Goal: Information Seeking & Learning: Learn about a topic

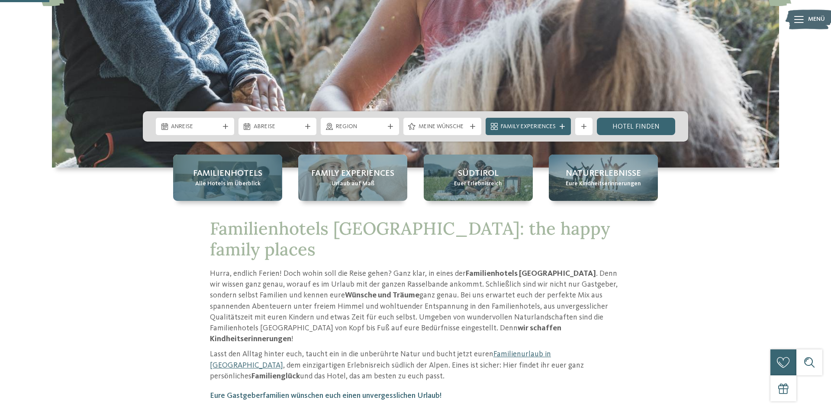
click at [207, 177] on span "Familienhotels" at bounding box center [227, 174] width 69 height 12
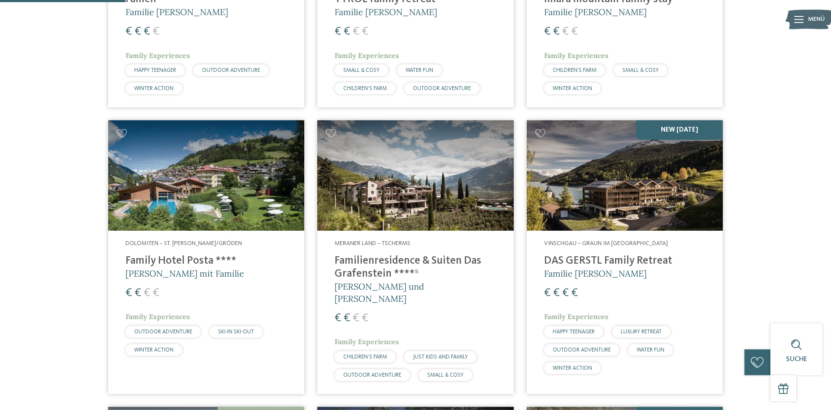
scroll to position [221, 0]
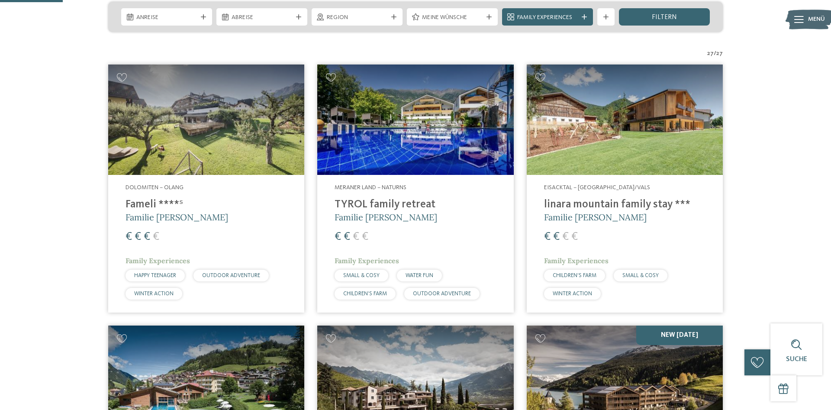
click at [371, 202] on h4 "TYROL family retreat" at bounding box center [415, 204] width 161 height 13
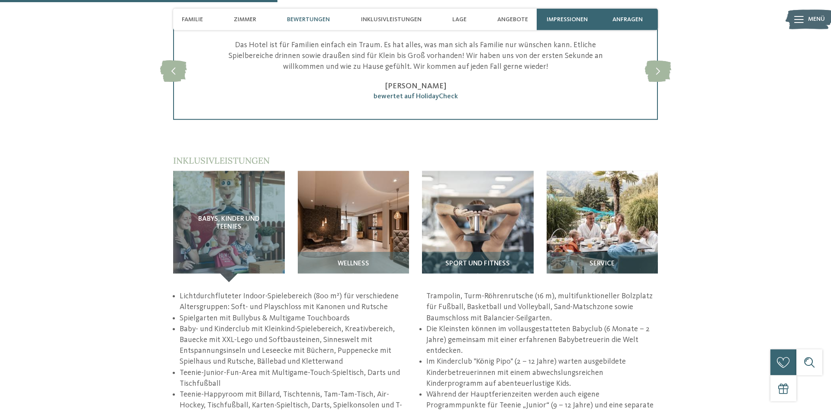
scroll to position [1148, 0]
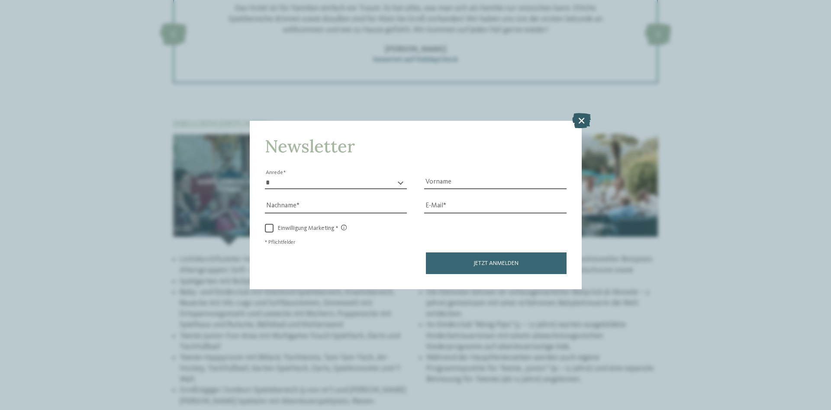
click at [577, 119] on icon at bounding box center [581, 120] width 19 height 15
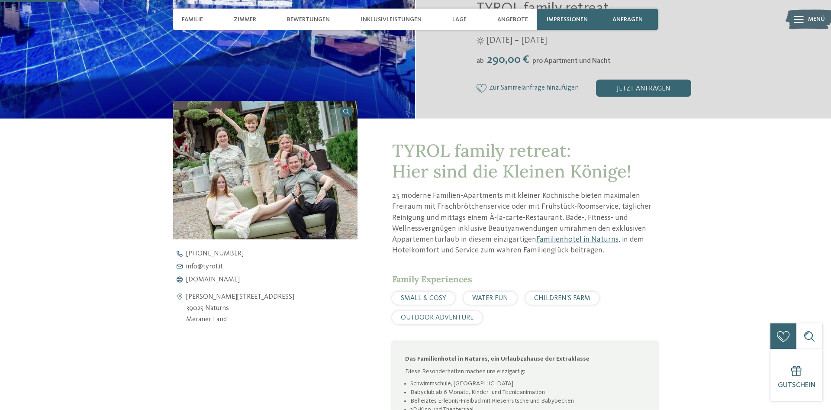
scroll to position [177, 0]
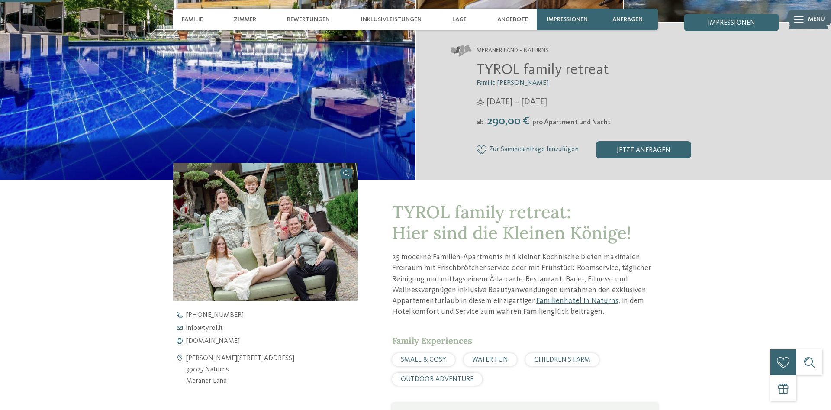
drag, startPoint x: 229, startPoint y: 369, endPoint x: 185, endPoint y: 362, distance: 44.8
click at [185, 362] on div "Gustav-Flora-Straße 4 39025 Naturns Meraner Land" at bounding box center [265, 369] width 184 height 33
click at [179, 359] on icon at bounding box center [179, 369] width 13 height 33
copy div "Gustav-Flora-Straße 4 39025 Naturns"
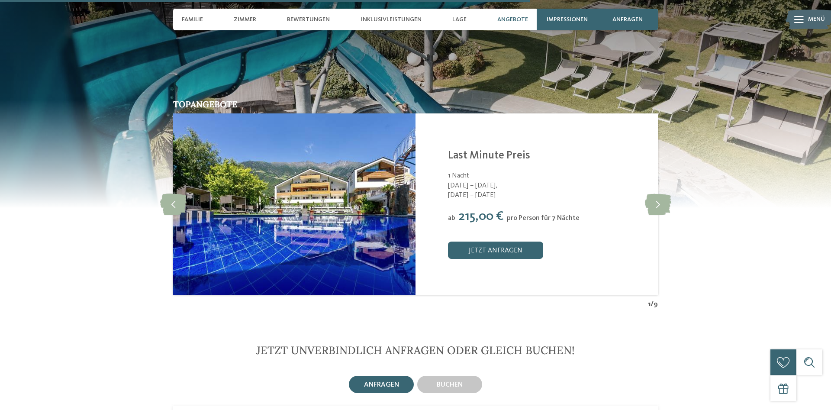
scroll to position [1855, 0]
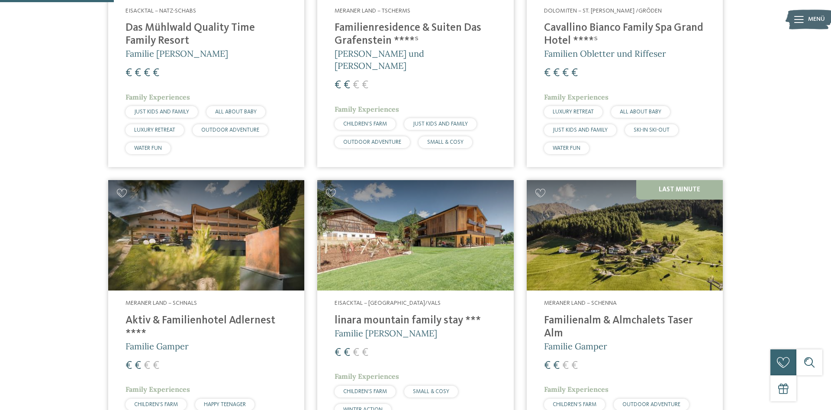
scroll to position [442, 0]
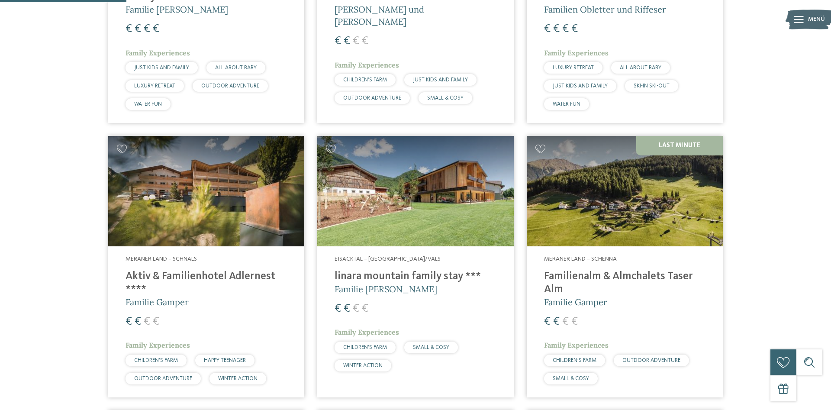
click at [381, 286] on span "Familie [PERSON_NAME]" at bounding box center [386, 289] width 103 height 11
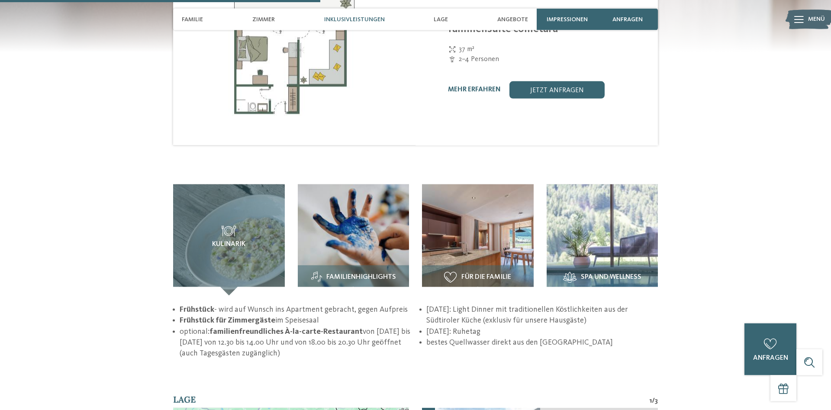
scroll to position [1104, 0]
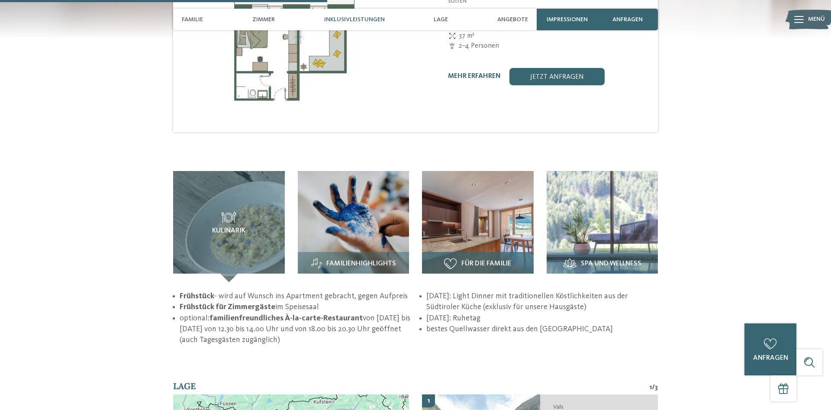
click at [481, 252] on div "Für die Familie" at bounding box center [478, 267] width 112 height 30
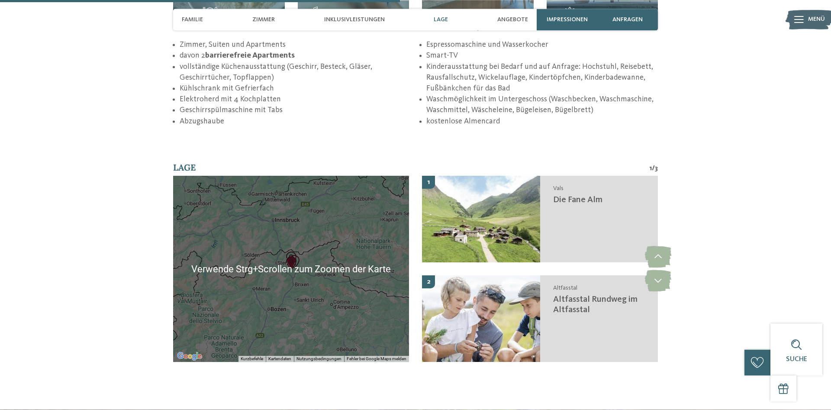
scroll to position [1369, 0]
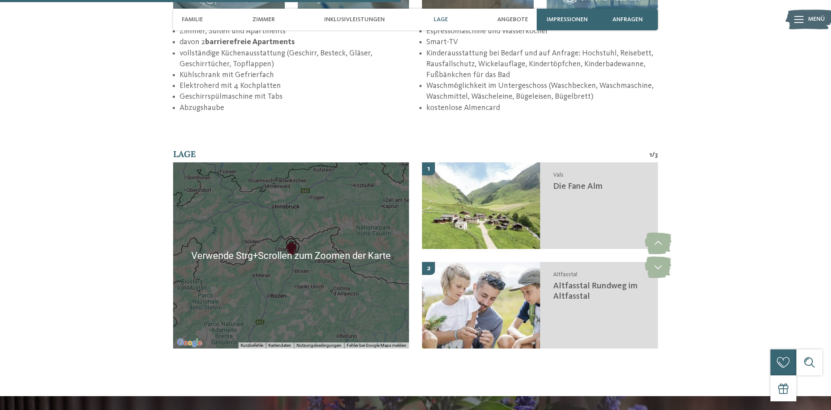
click at [292, 264] on div at bounding box center [291, 255] width 236 height 186
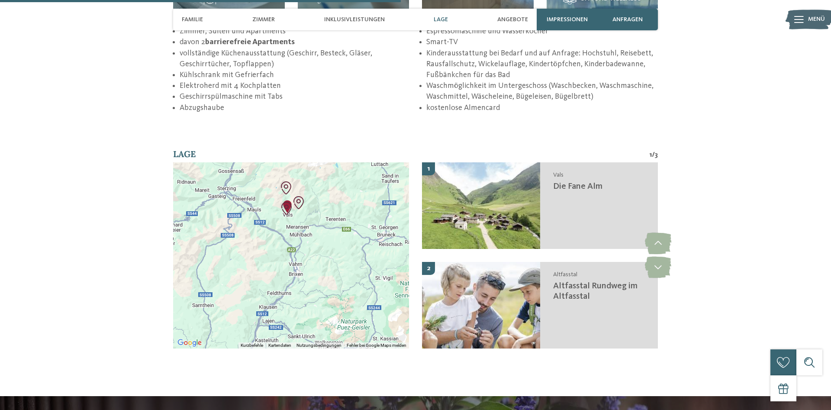
drag, startPoint x: 302, startPoint y: 203, endPoint x: 294, endPoint y: 358, distance: 154.8
click at [294, 349] on div "Verwende Strg+Scrollen zum Zoomen der Karte" at bounding box center [291, 255] width 236 height 186
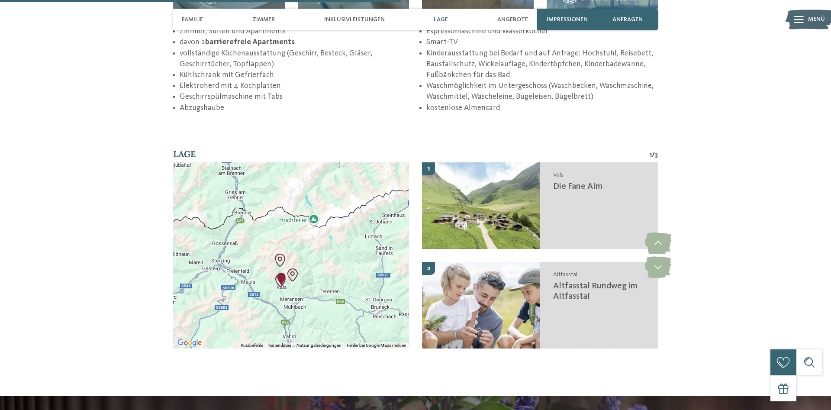
drag, startPoint x: 300, startPoint y: 237, endPoint x: 294, endPoint y: 301, distance: 64.0
click at [294, 301] on div at bounding box center [291, 255] width 236 height 186
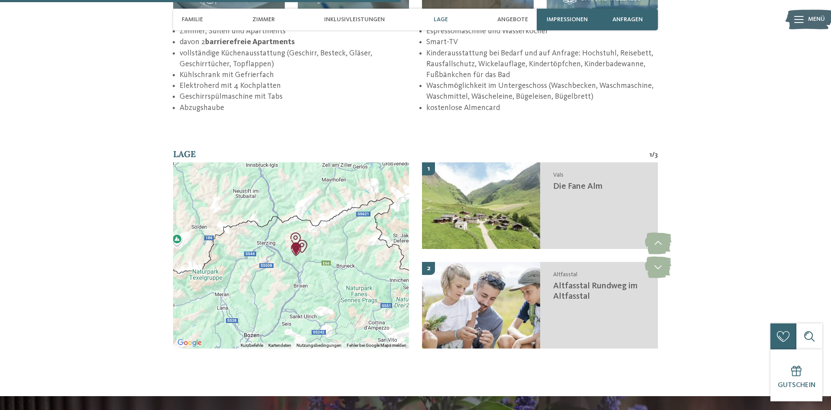
drag, startPoint x: 300, startPoint y: 287, endPoint x: 296, endPoint y: 258, distance: 28.9
click at [296, 258] on div at bounding box center [291, 255] width 236 height 186
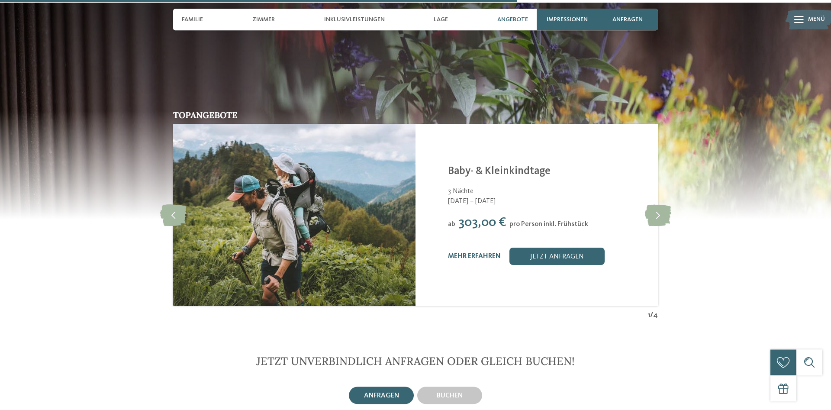
scroll to position [1766, 0]
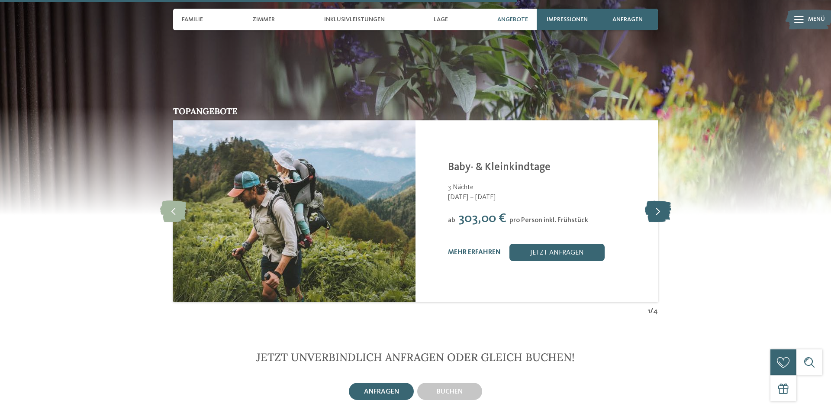
click at [659, 207] on icon at bounding box center [658, 211] width 26 height 22
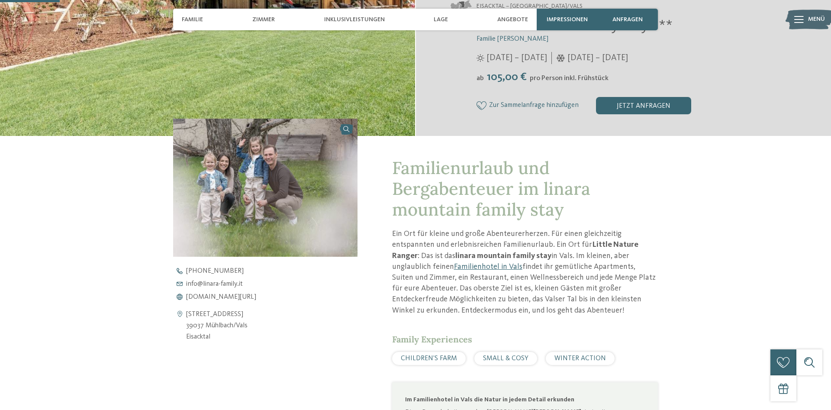
scroll to position [44, 0]
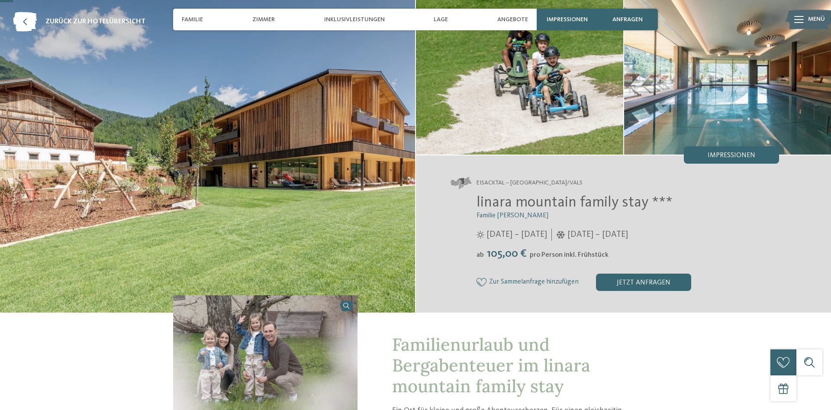
click at [733, 143] on img at bounding box center [727, 76] width 207 height 155
click at [730, 149] on div "Impressionen" at bounding box center [731, 154] width 95 height 17
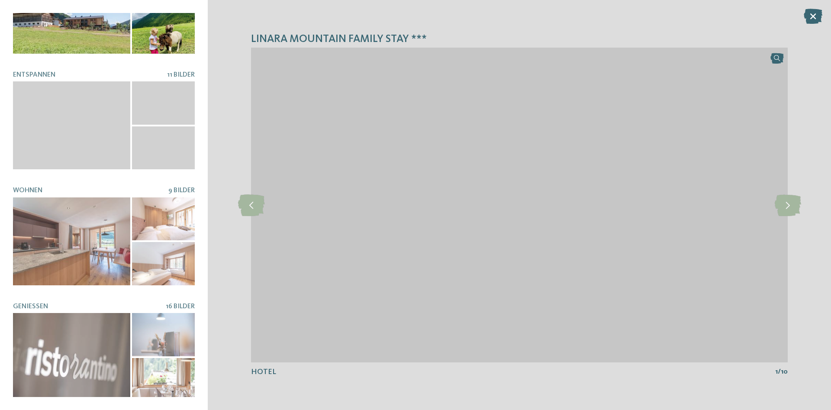
scroll to position [178, 0]
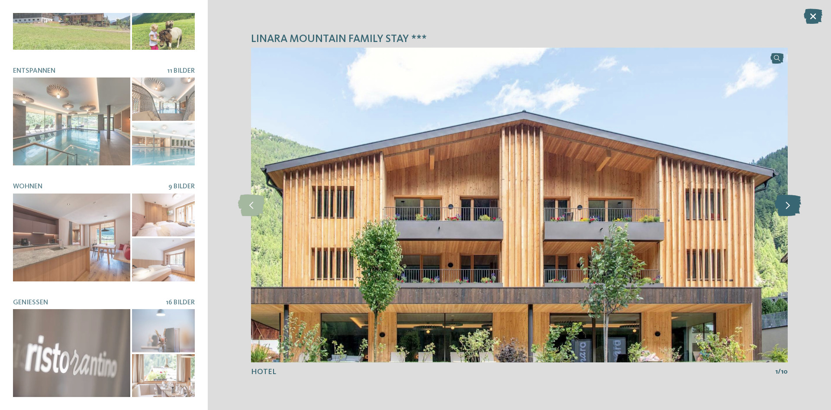
click at [786, 204] on icon at bounding box center [788, 205] width 26 height 22
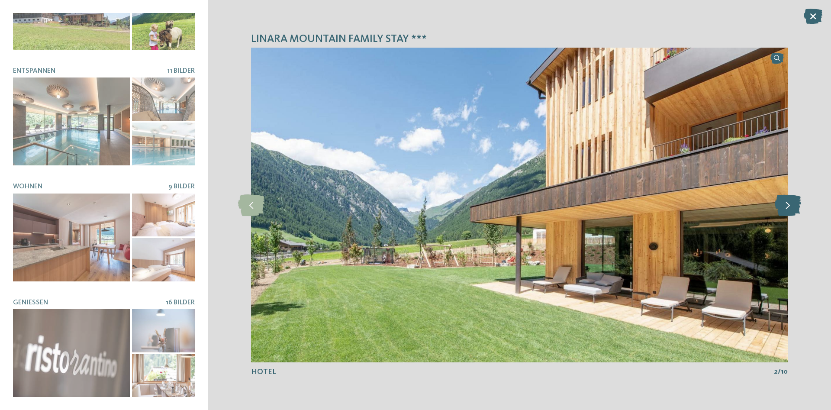
click at [786, 204] on icon at bounding box center [788, 205] width 26 height 22
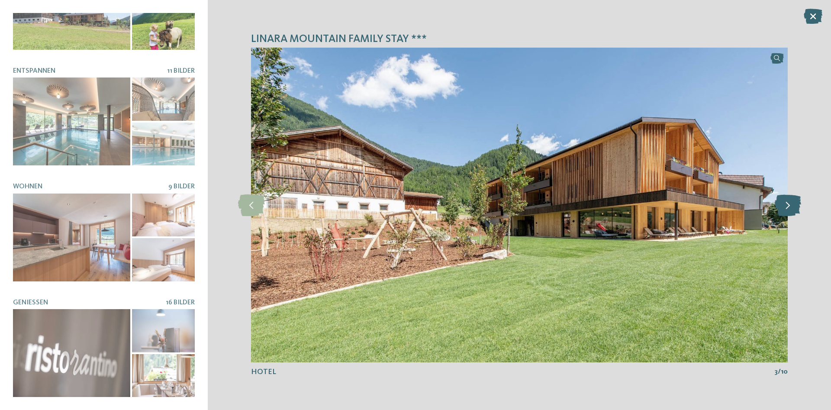
click at [786, 204] on icon at bounding box center [788, 205] width 26 height 22
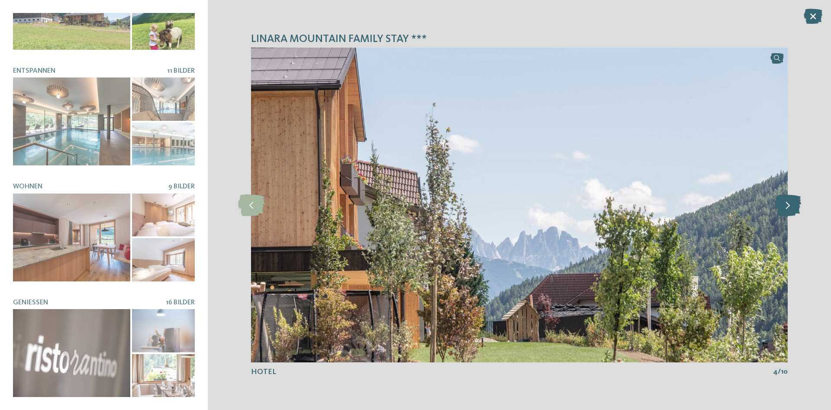
click at [786, 204] on icon at bounding box center [788, 205] width 26 height 22
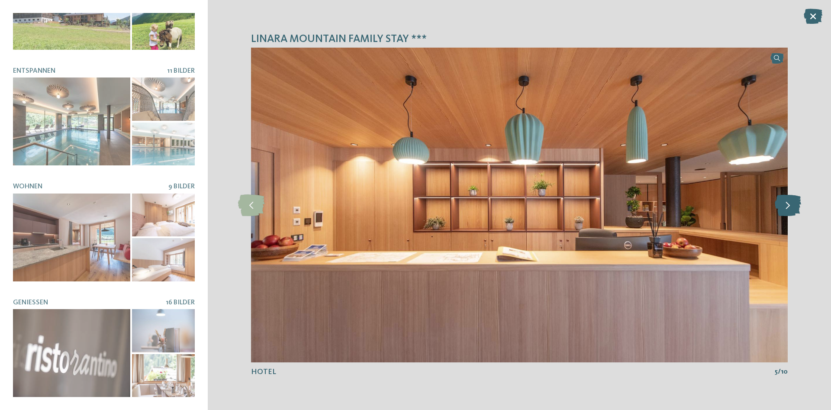
click at [786, 204] on icon at bounding box center [788, 205] width 26 height 22
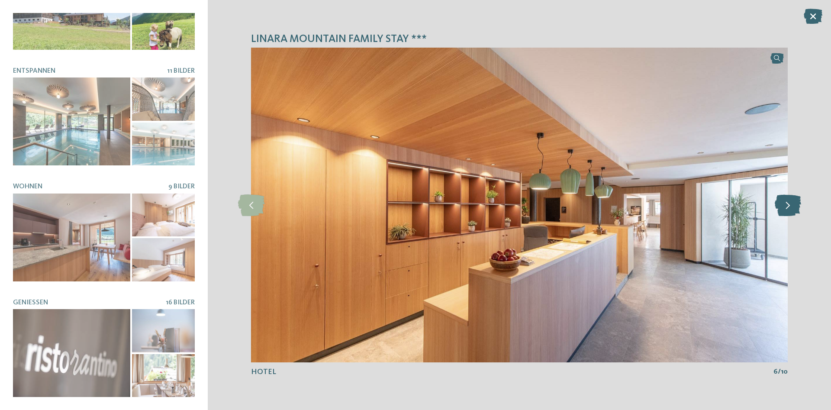
click at [786, 204] on icon at bounding box center [788, 205] width 26 height 22
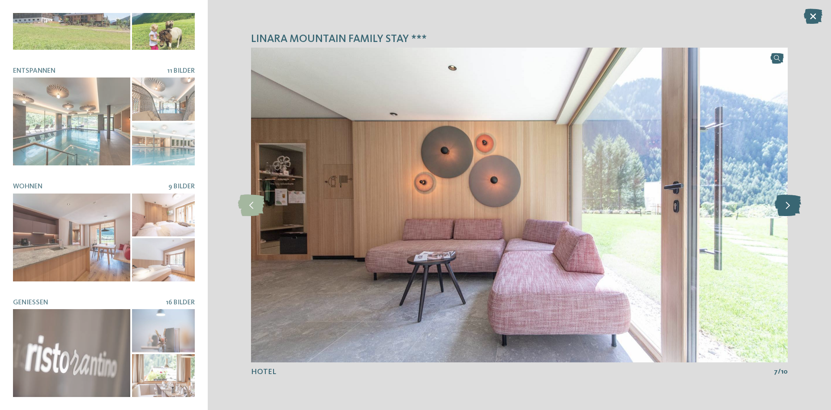
click at [786, 204] on icon at bounding box center [788, 205] width 26 height 22
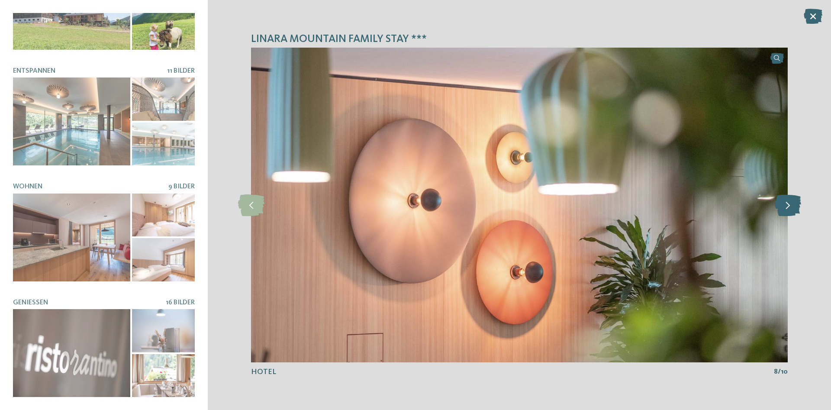
click at [786, 204] on icon at bounding box center [788, 205] width 26 height 22
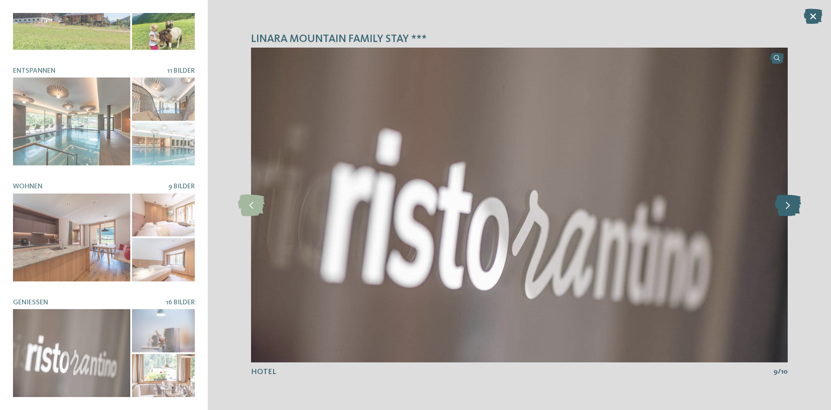
click at [786, 204] on icon at bounding box center [788, 205] width 26 height 22
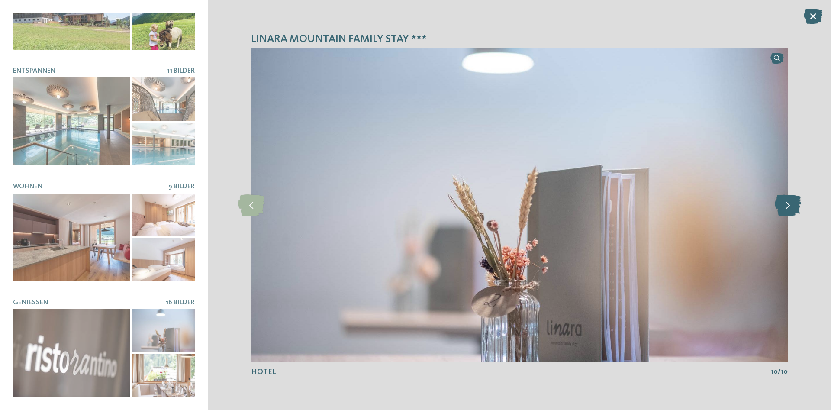
click at [786, 204] on icon at bounding box center [788, 205] width 26 height 22
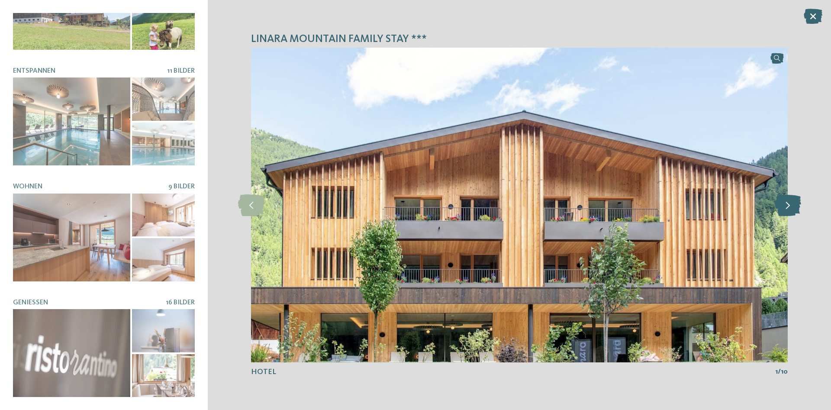
click at [794, 207] on icon at bounding box center [788, 205] width 26 height 22
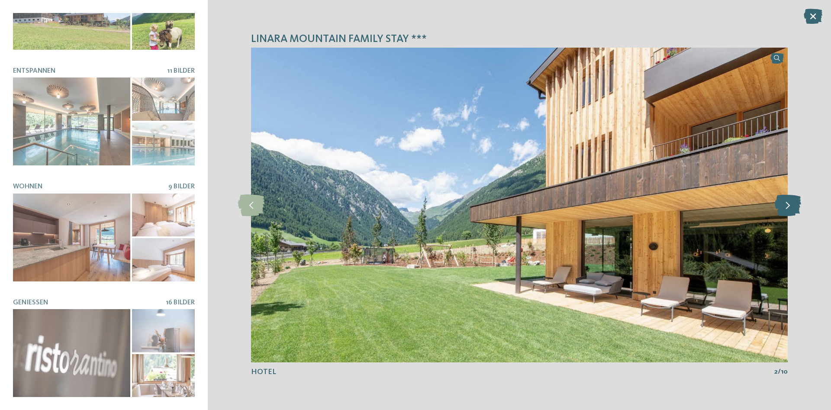
click at [794, 207] on icon at bounding box center [788, 205] width 26 height 22
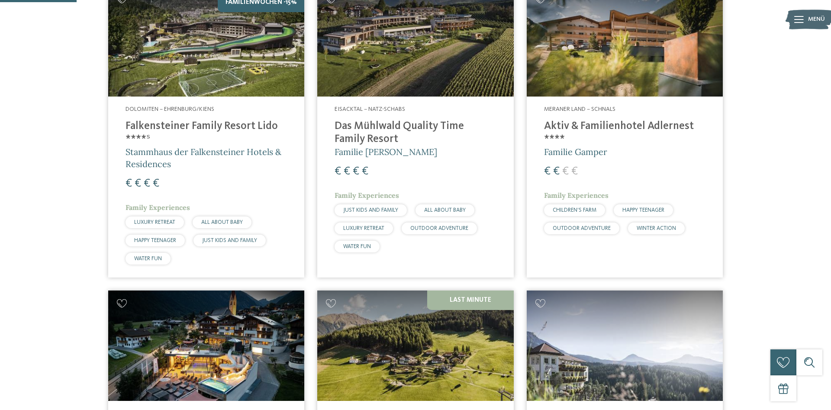
scroll to position [265, 0]
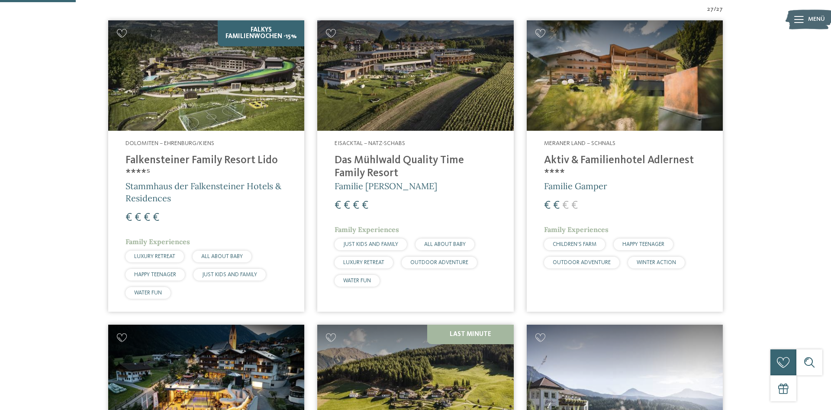
click at [603, 159] on h4 "Aktiv & Familienhotel Adlernest ****" at bounding box center [624, 167] width 161 height 26
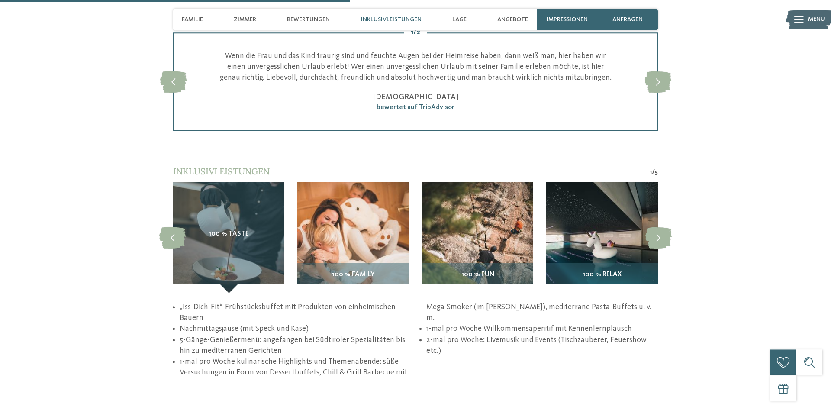
scroll to position [1236, 0]
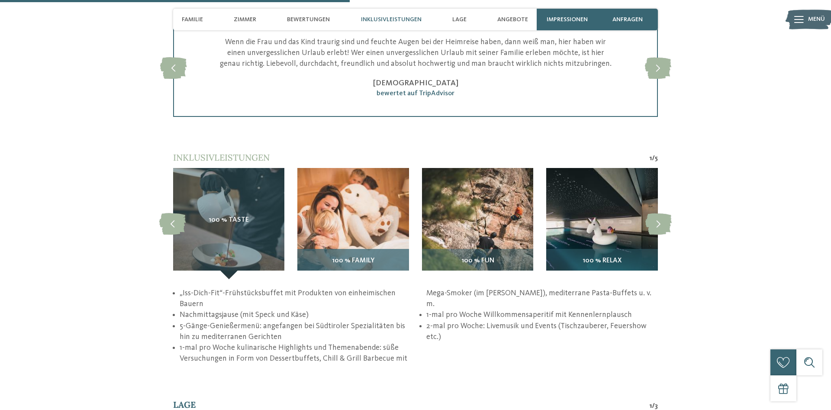
click at [343, 216] on img at bounding box center [352, 223] width 111 height 111
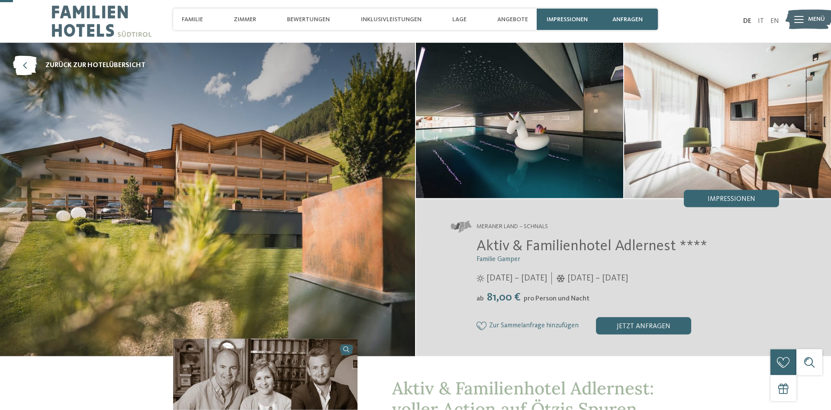
scroll to position [0, 0]
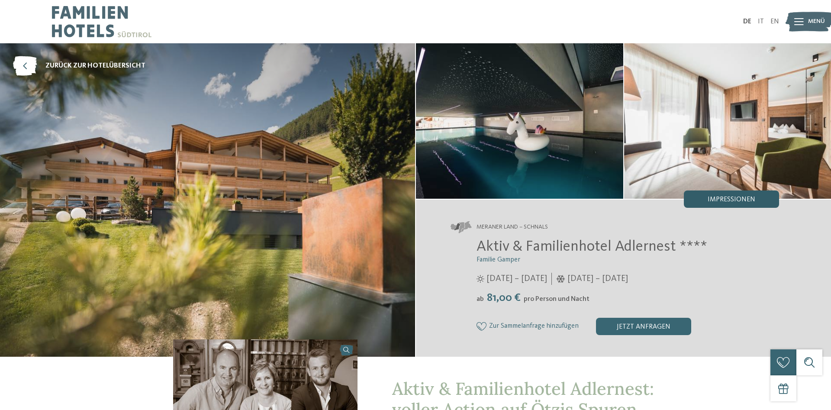
click at [734, 193] on div "Impressionen" at bounding box center [731, 198] width 95 height 17
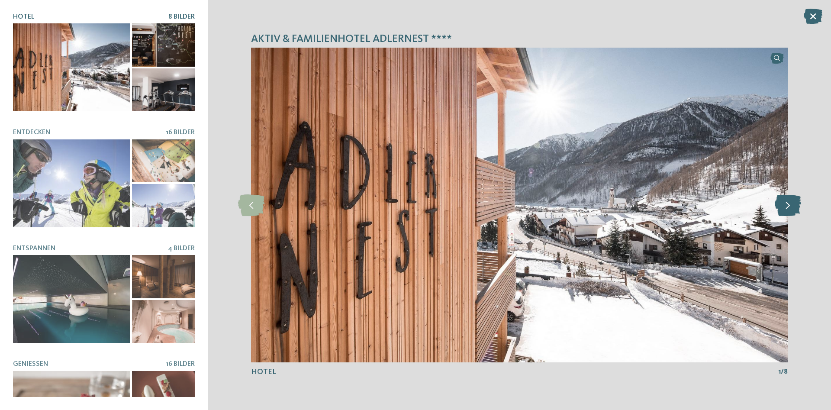
click at [783, 206] on icon at bounding box center [788, 205] width 26 height 22
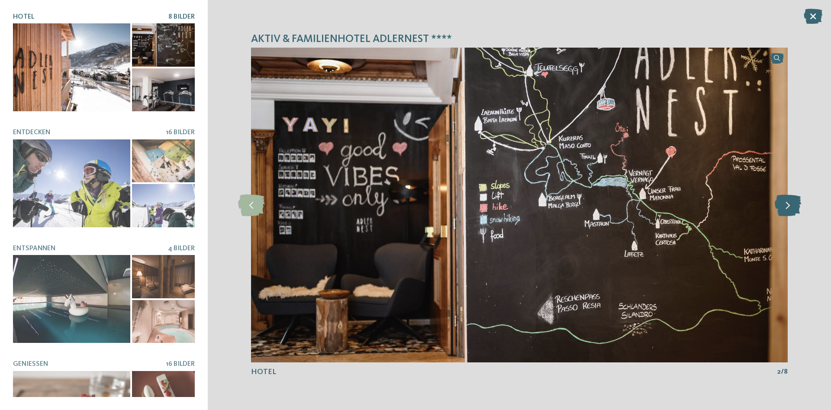
click at [783, 206] on icon at bounding box center [788, 205] width 26 height 22
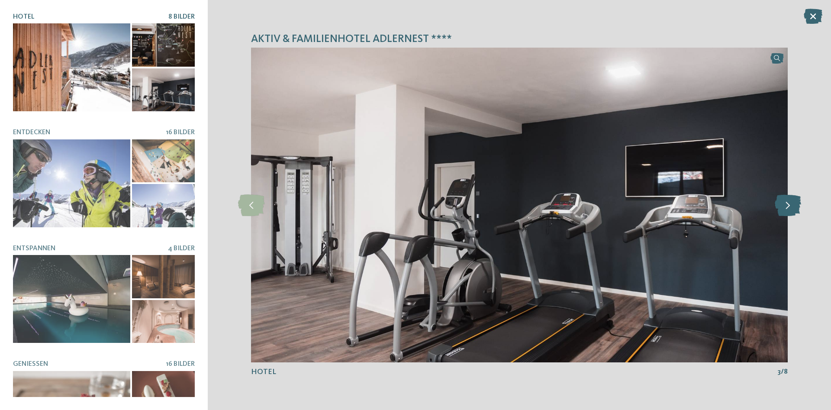
click at [783, 206] on icon at bounding box center [788, 205] width 26 height 22
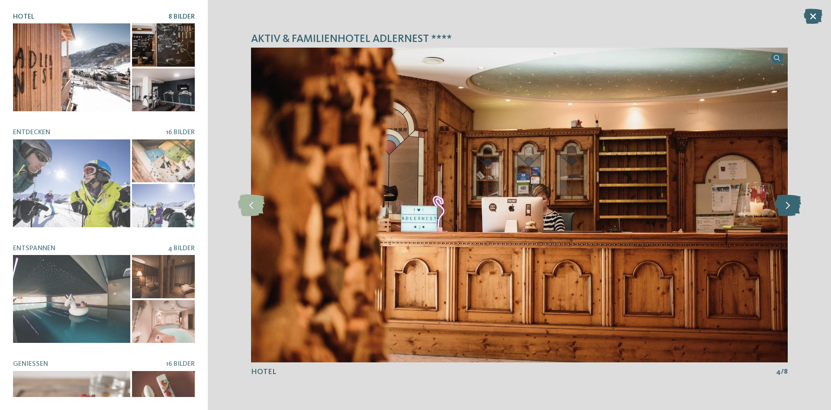
click at [783, 206] on icon at bounding box center [788, 205] width 26 height 22
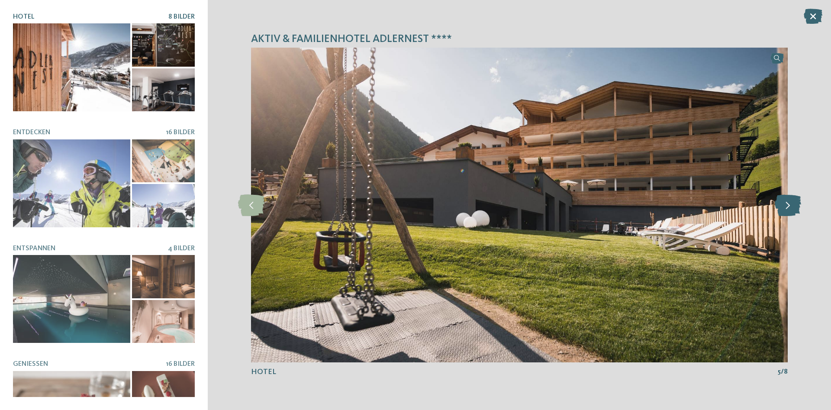
click at [783, 206] on icon at bounding box center [788, 205] width 26 height 22
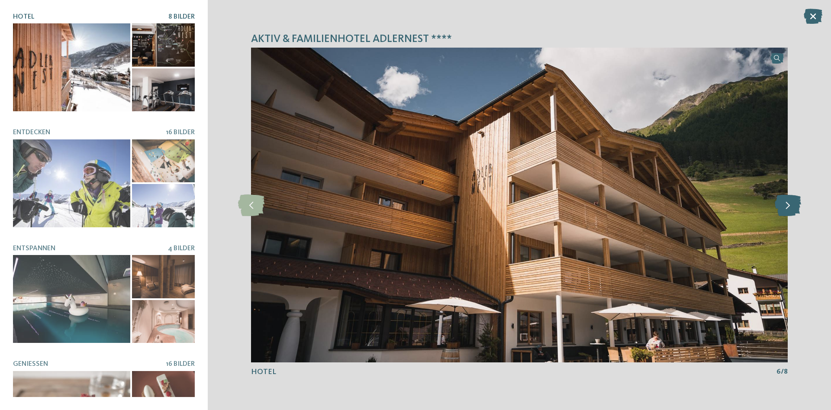
click at [783, 206] on icon at bounding box center [788, 205] width 26 height 22
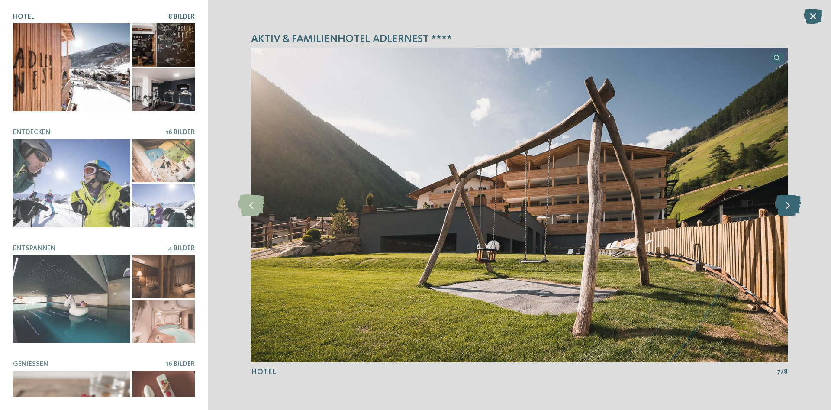
click at [783, 206] on icon at bounding box center [788, 205] width 26 height 22
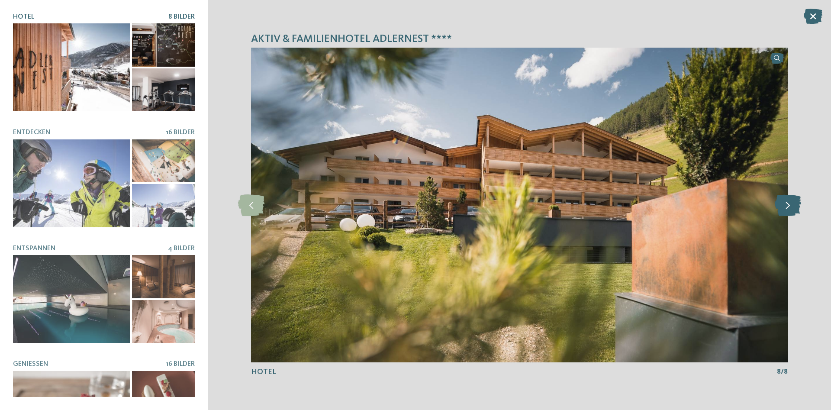
click at [783, 206] on icon at bounding box center [788, 205] width 26 height 22
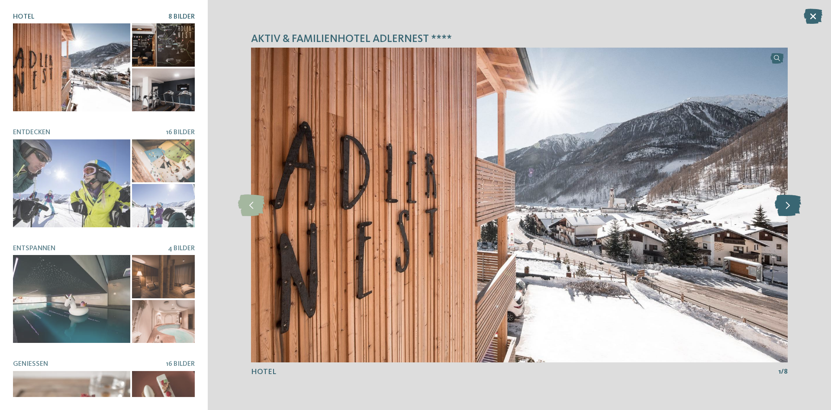
click at [783, 206] on icon at bounding box center [788, 205] width 26 height 22
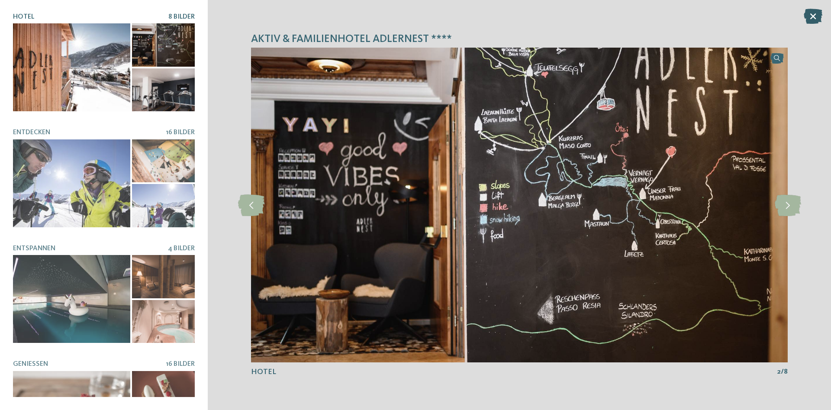
click at [813, 13] on icon at bounding box center [813, 16] width 19 height 15
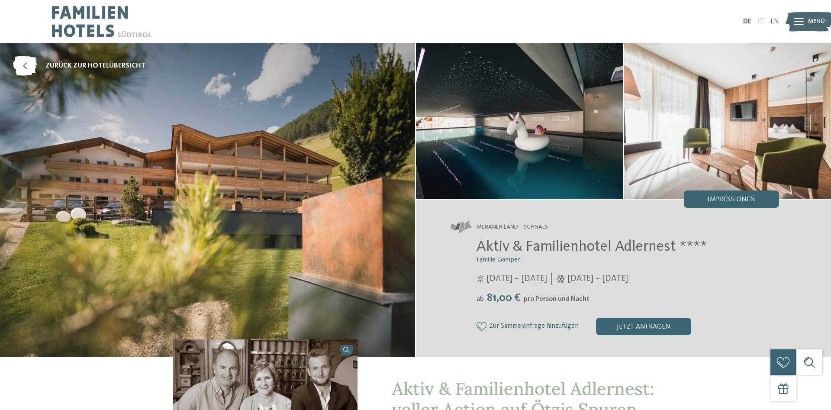
drag, startPoint x: 714, startPoint y: 242, endPoint x: 481, endPoint y: 241, distance: 233.4
click at [481, 241] on h2 "Aktiv & Familienhotel Adlernest ****" at bounding box center [628, 247] width 303 height 18
copy span "Aktiv & Familienhotel Adlernest ****"
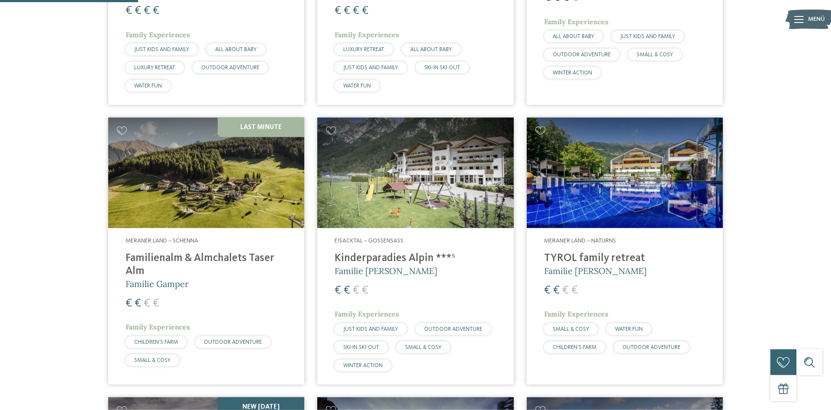
scroll to position [486, 0]
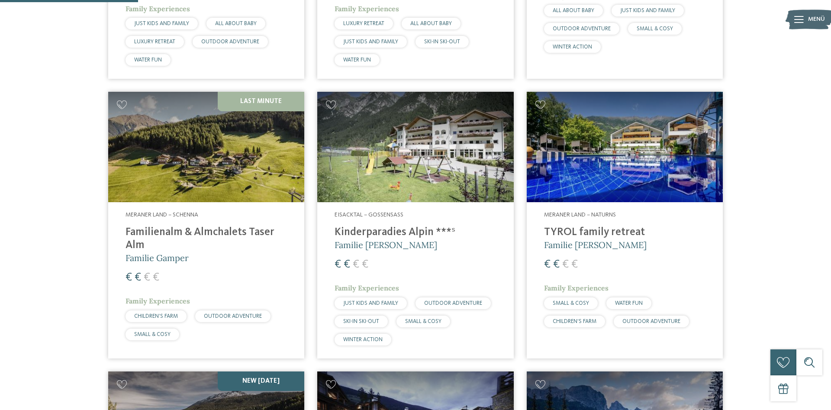
click at [175, 184] on img at bounding box center [206, 147] width 196 height 110
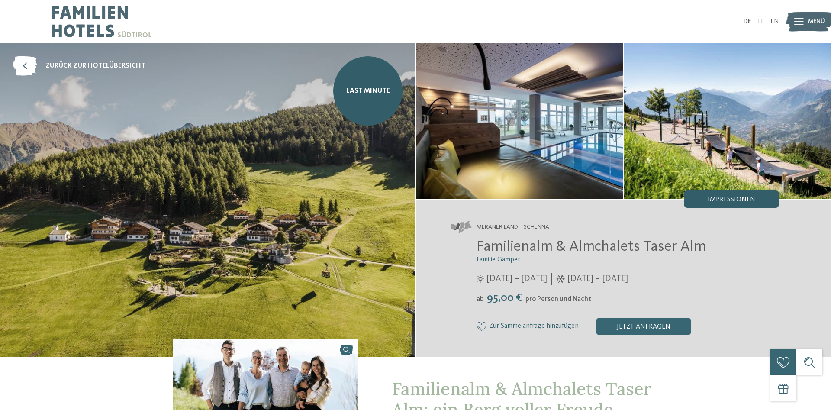
click at [750, 194] on div "Impressionen" at bounding box center [731, 198] width 95 height 17
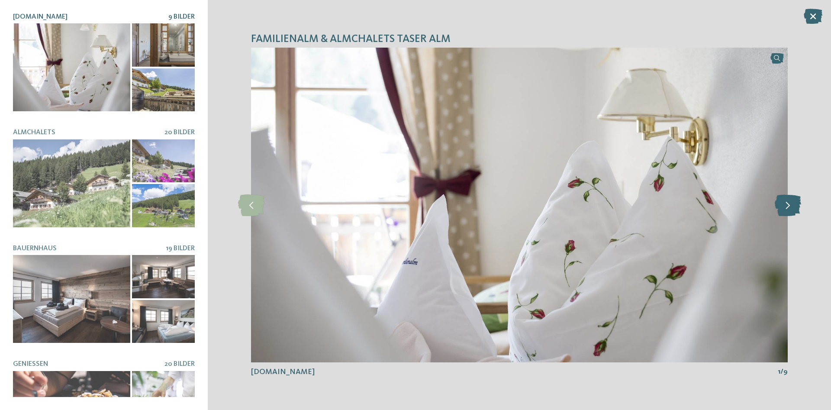
click at [793, 210] on icon at bounding box center [788, 205] width 26 height 22
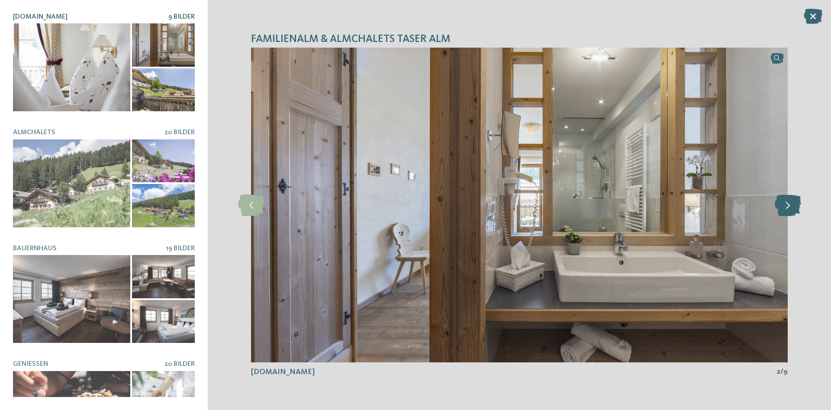
click at [793, 210] on icon at bounding box center [788, 205] width 26 height 22
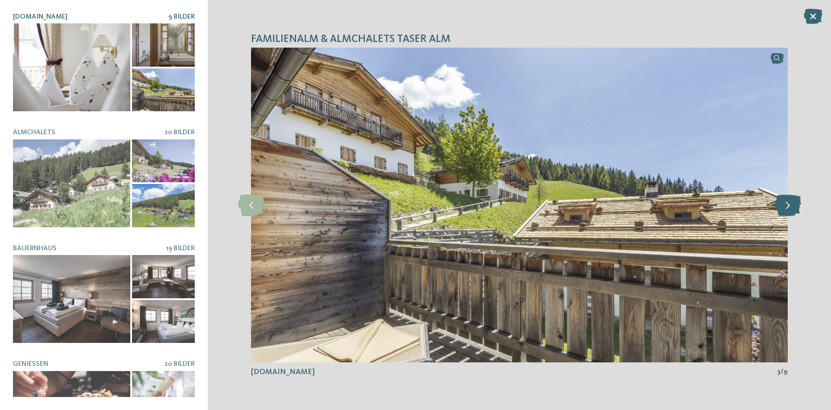
click at [793, 210] on icon at bounding box center [788, 205] width 26 height 22
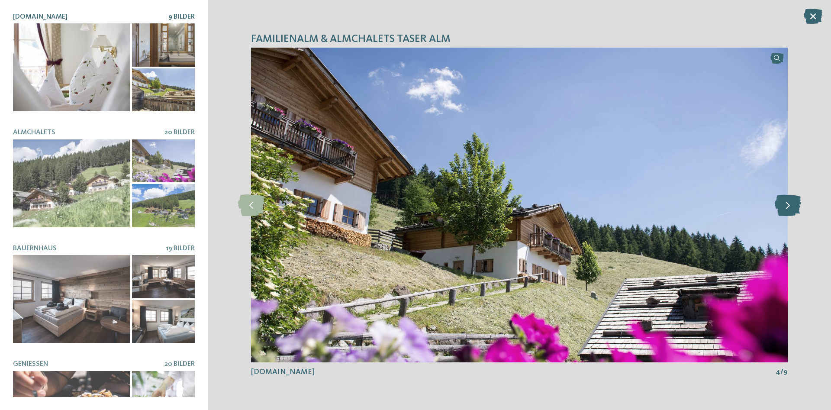
click at [793, 210] on icon at bounding box center [788, 205] width 26 height 22
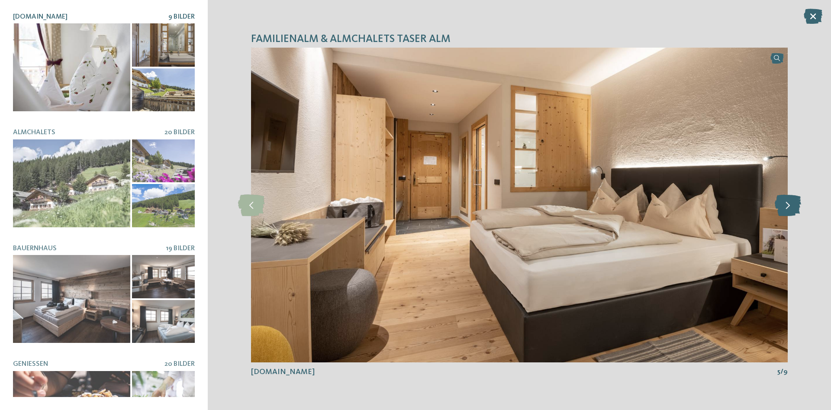
click at [793, 210] on icon at bounding box center [788, 205] width 26 height 22
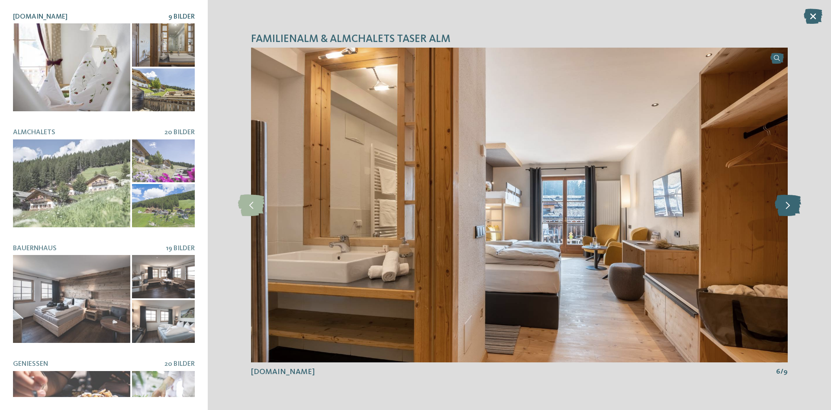
click at [793, 210] on icon at bounding box center [788, 205] width 26 height 22
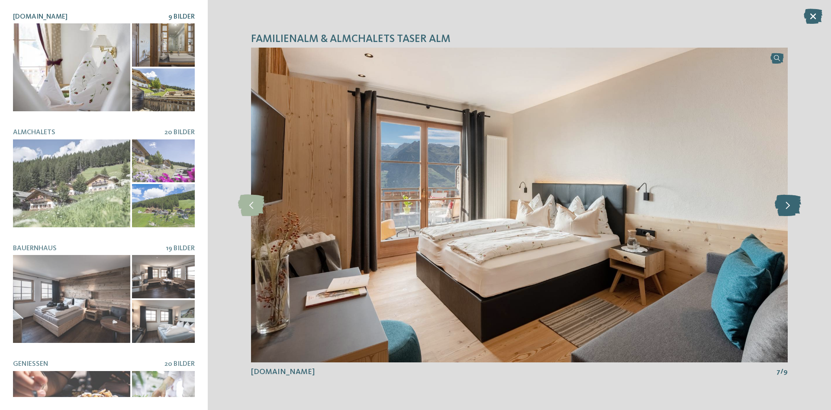
click at [793, 210] on icon at bounding box center [788, 205] width 26 height 22
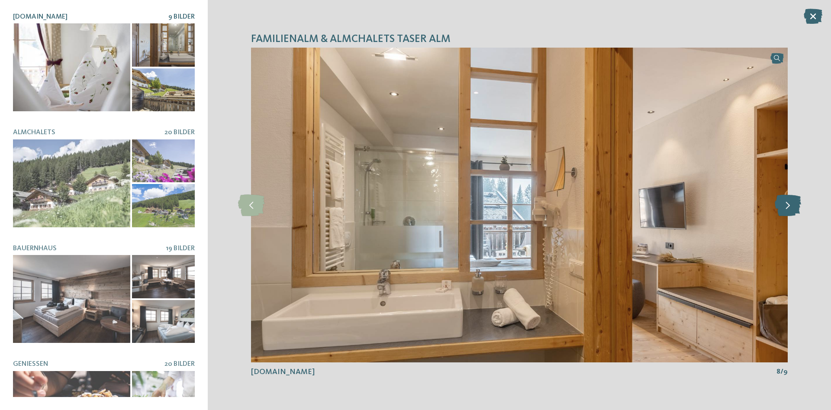
click at [793, 210] on icon at bounding box center [788, 205] width 26 height 22
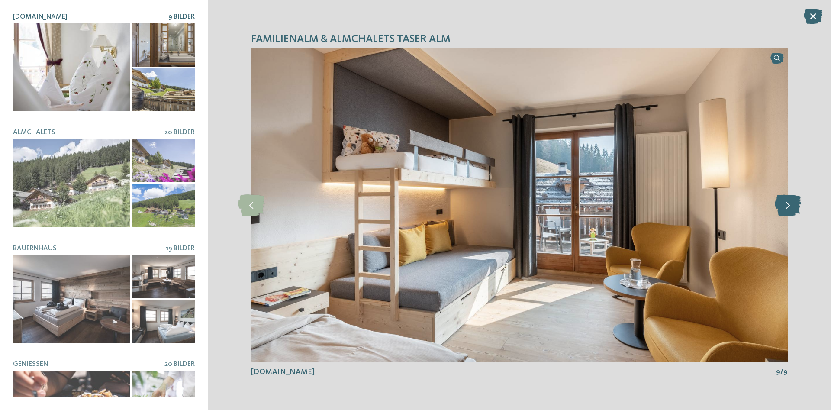
click at [793, 210] on icon at bounding box center [788, 205] width 26 height 22
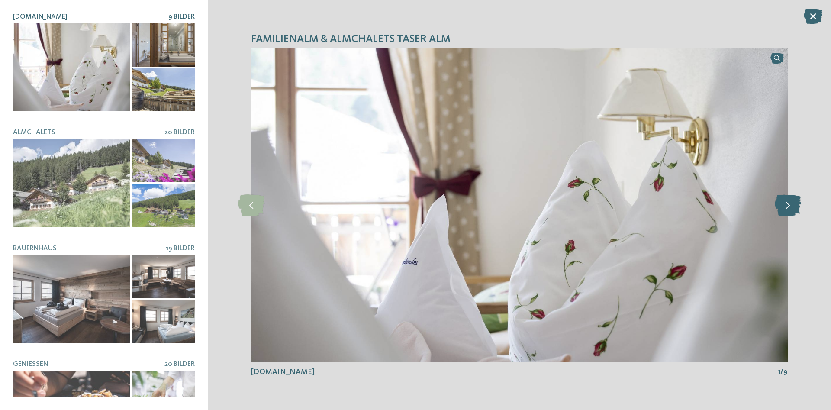
click at [793, 210] on icon at bounding box center [788, 205] width 26 height 22
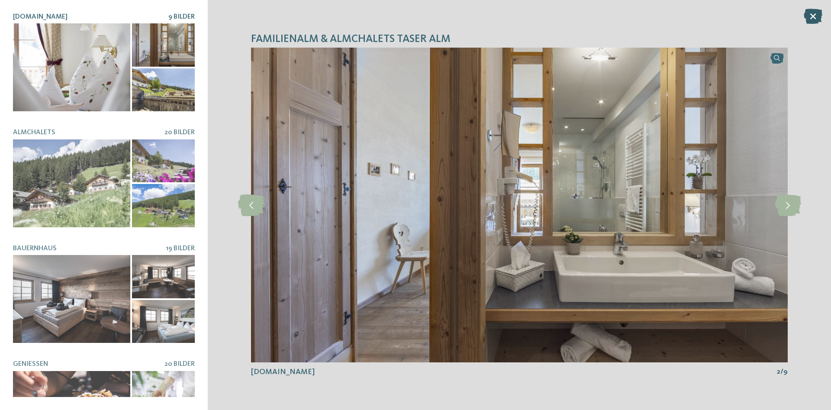
click at [812, 20] on icon at bounding box center [813, 16] width 19 height 15
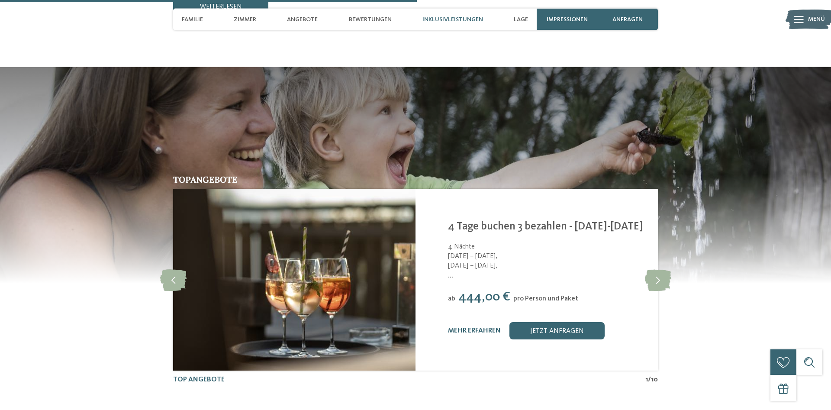
scroll to position [1678, 0]
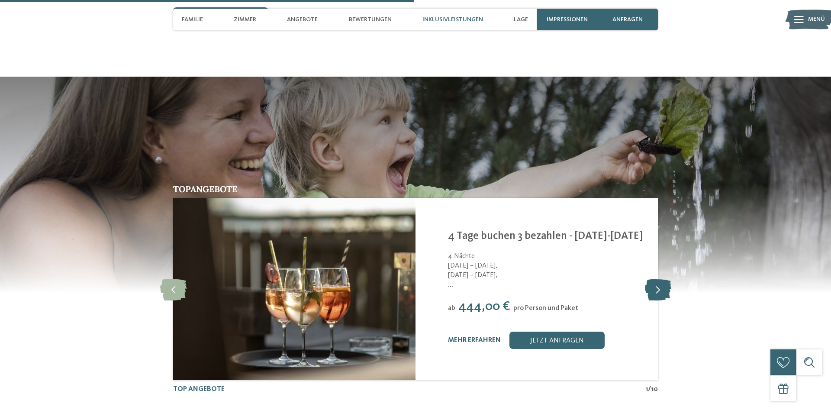
click at [656, 283] on icon at bounding box center [658, 289] width 26 height 22
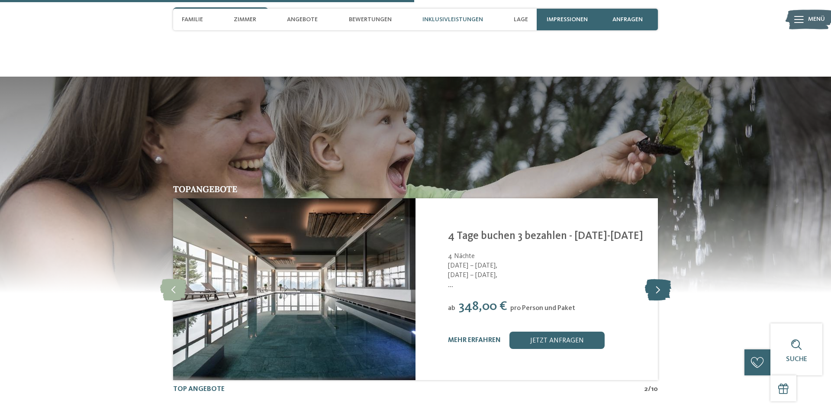
click at [654, 281] on icon at bounding box center [658, 289] width 26 height 22
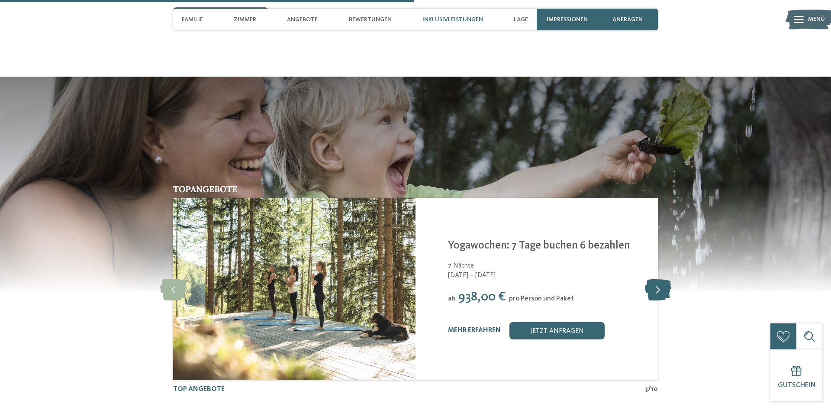
click at [654, 281] on icon at bounding box center [658, 289] width 26 height 22
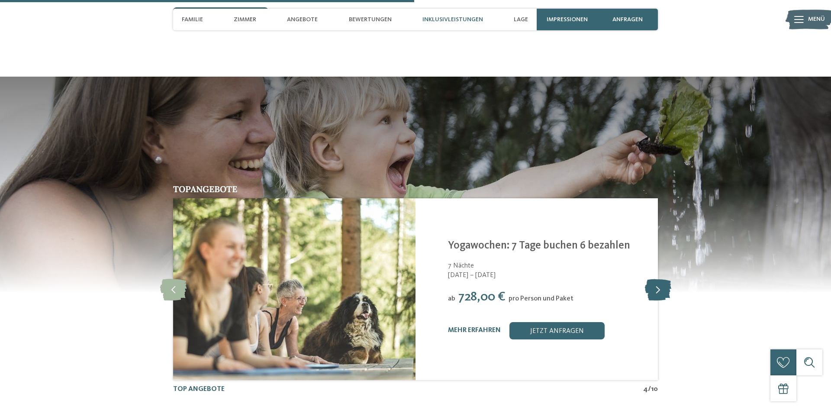
click at [654, 281] on icon at bounding box center [658, 289] width 26 height 22
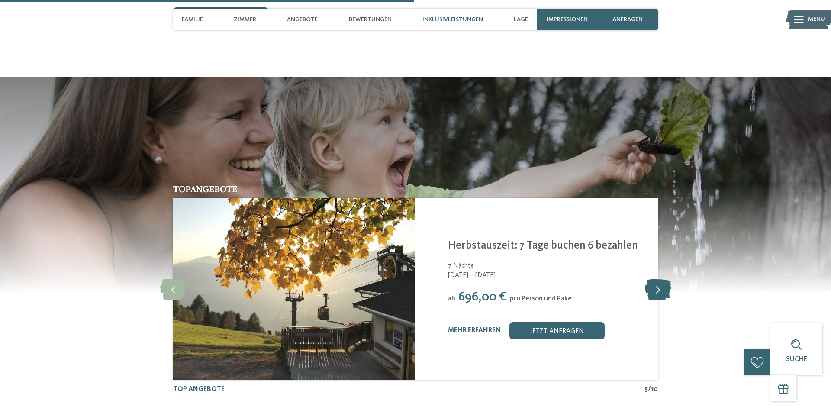
click at [654, 281] on icon at bounding box center [658, 289] width 26 height 22
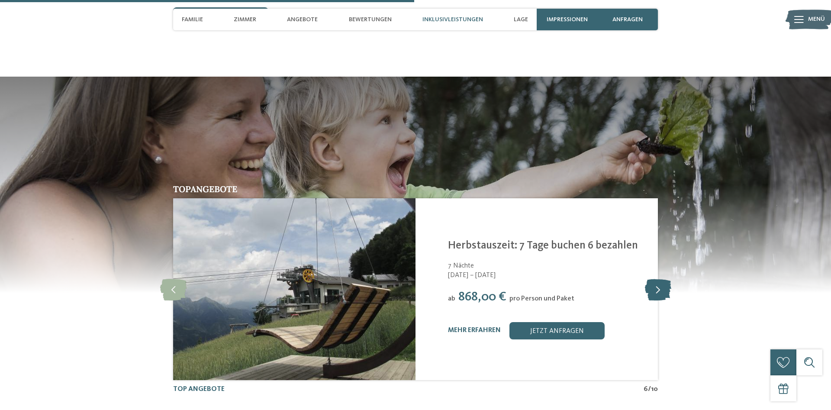
click at [654, 281] on icon at bounding box center [658, 289] width 26 height 22
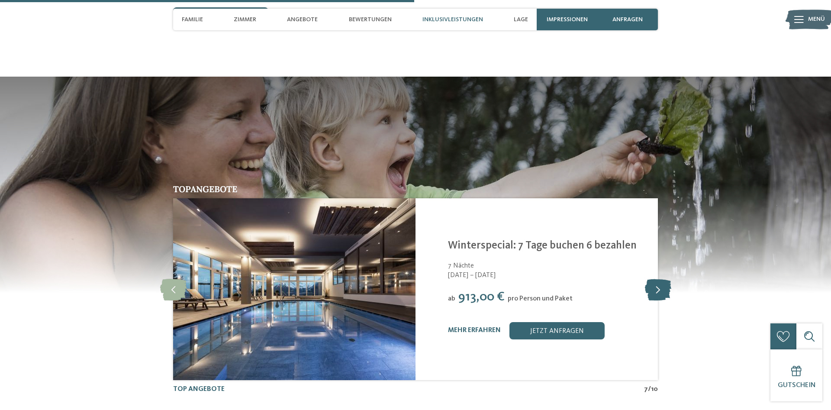
click at [654, 281] on icon at bounding box center [658, 289] width 26 height 22
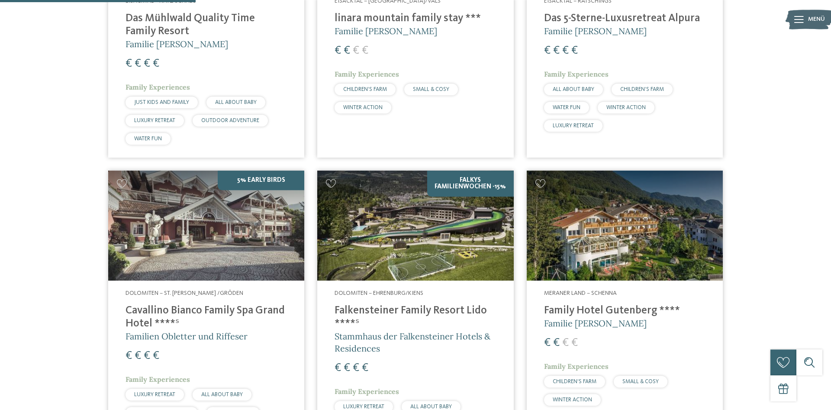
scroll to position [707, 0]
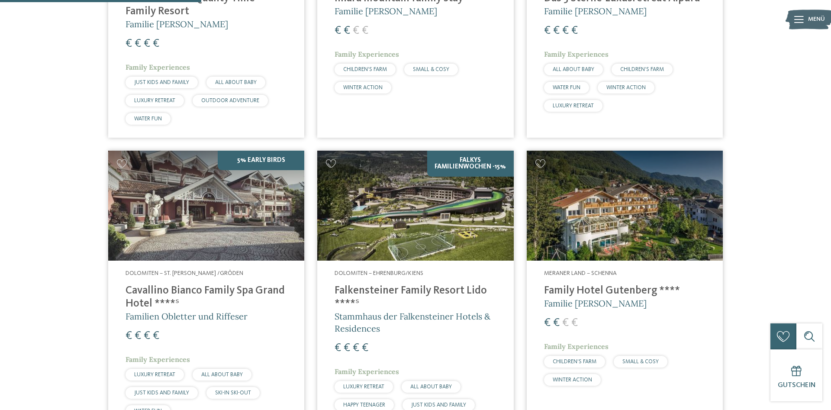
click at [430, 239] on img at bounding box center [415, 206] width 196 height 110
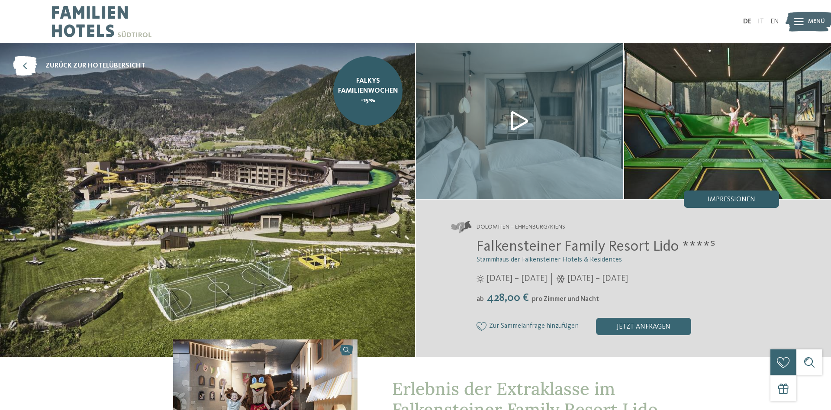
click at [735, 201] on span "Impressionen" at bounding box center [732, 199] width 48 height 7
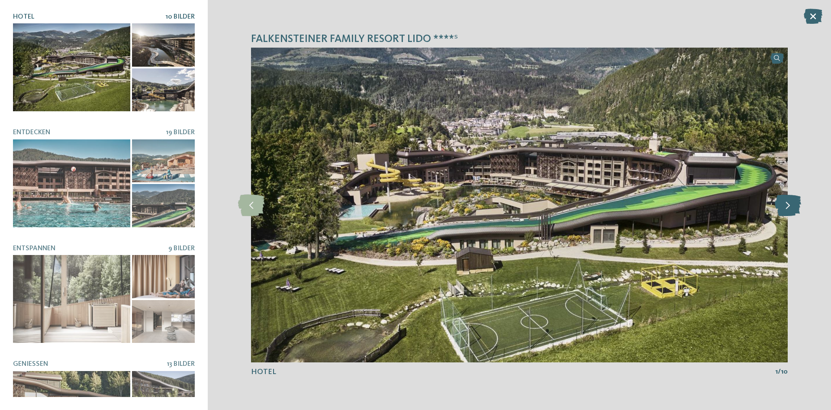
click at [782, 207] on icon at bounding box center [788, 205] width 26 height 22
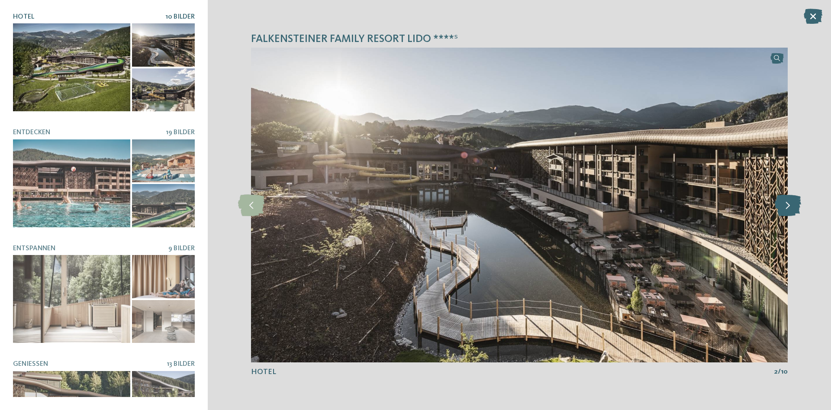
click at [782, 207] on icon at bounding box center [788, 205] width 26 height 22
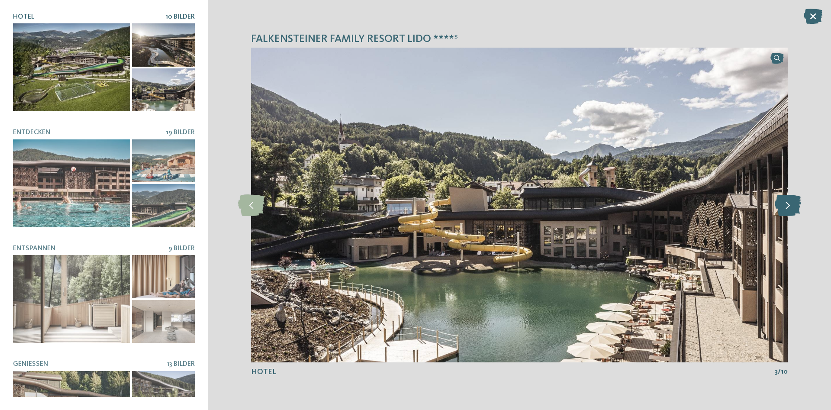
click at [782, 207] on icon at bounding box center [788, 205] width 26 height 22
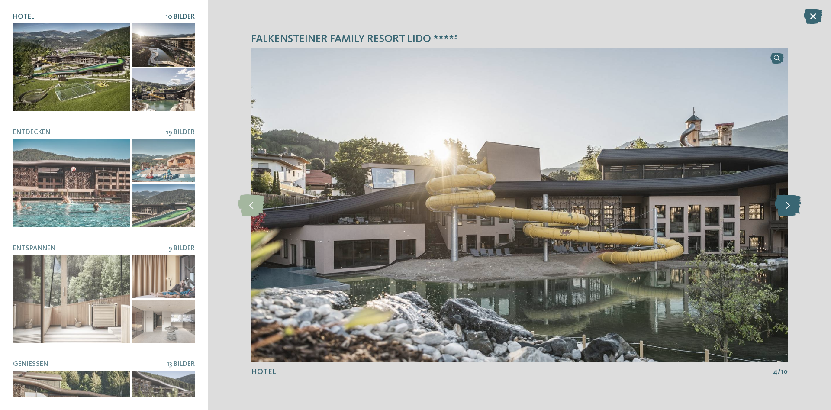
click at [782, 207] on icon at bounding box center [788, 205] width 26 height 22
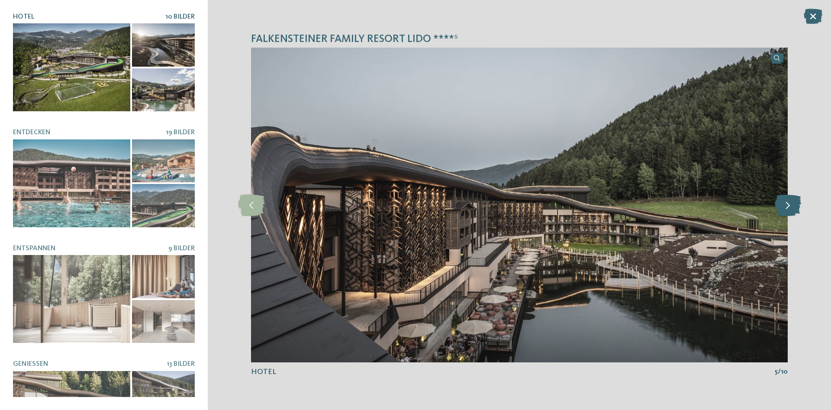
click at [782, 207] on icon at bounding box center [788, 205] width 26 height 22
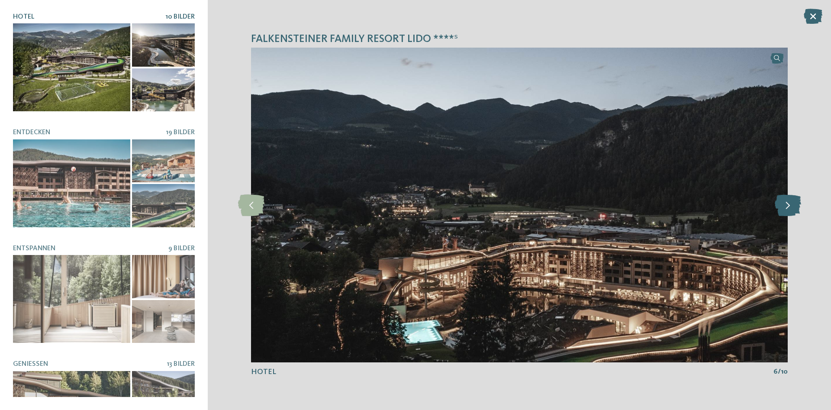
click at [782, 207] on icon at bounding box center [788, 205] width 26 height 22
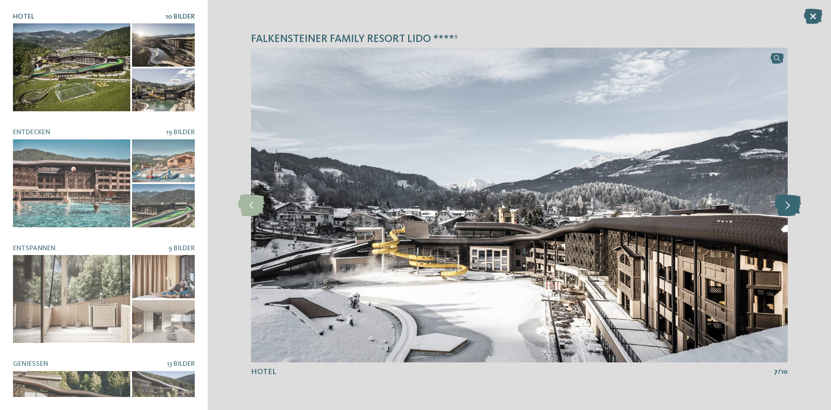
click at [782, 207] on icon at bounding box center [788, 205] width 26 height 22
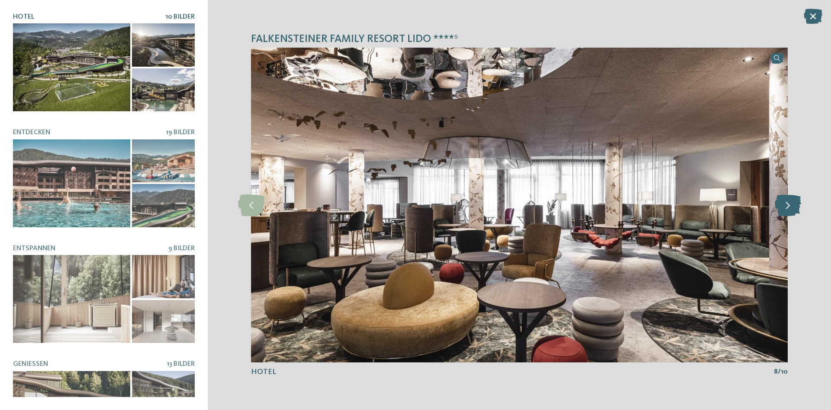
click at [782, 207] on icon at bounding box center [788, 205] width 26 height 22
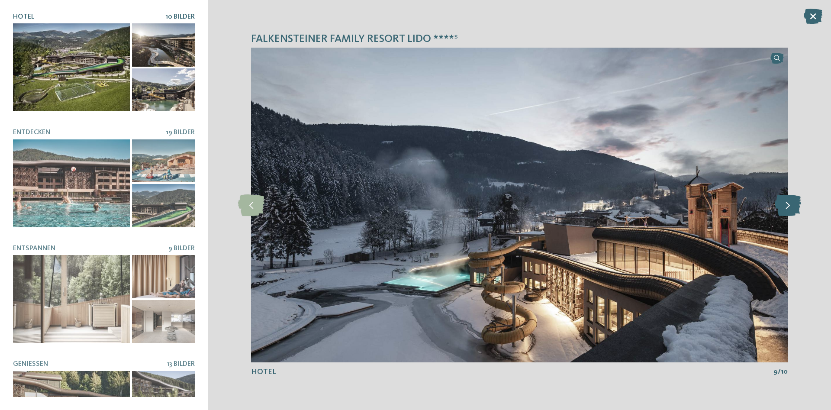
click at [782, 207] on icon at bounding box center [788, 205] width 26 height 22
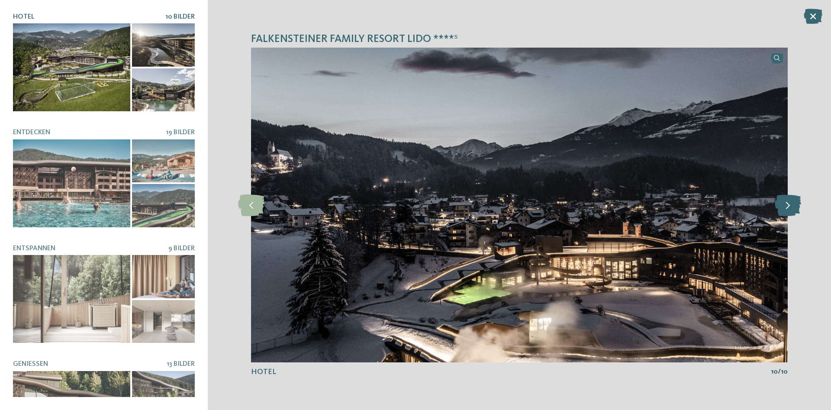
click at [782, 207] on icon at bounding box center [788, 205] width 26 height 22
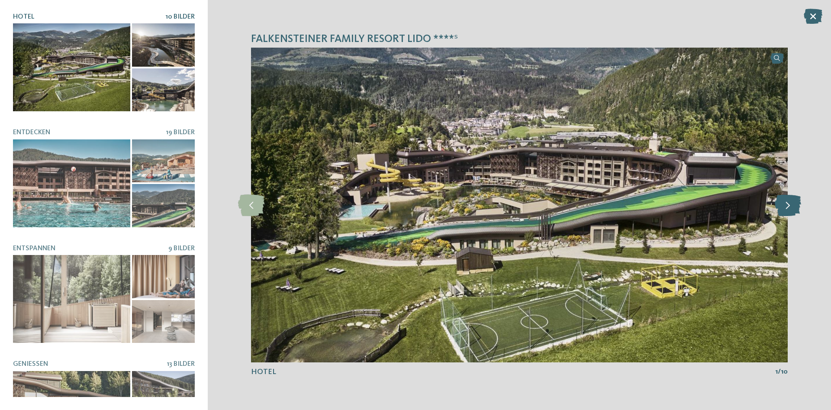
click at [782, 207] on icon at bounding box center [788, 205] width 26 height 22
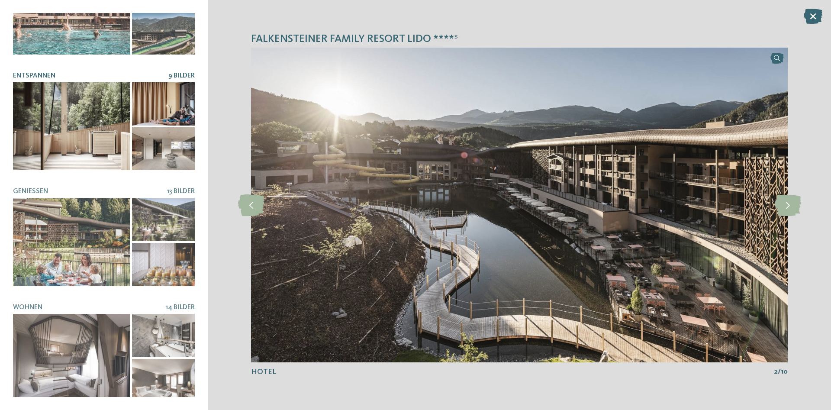
scroll to position [178, 0]
